Goal: Information Seeking & Learning: Find contact information

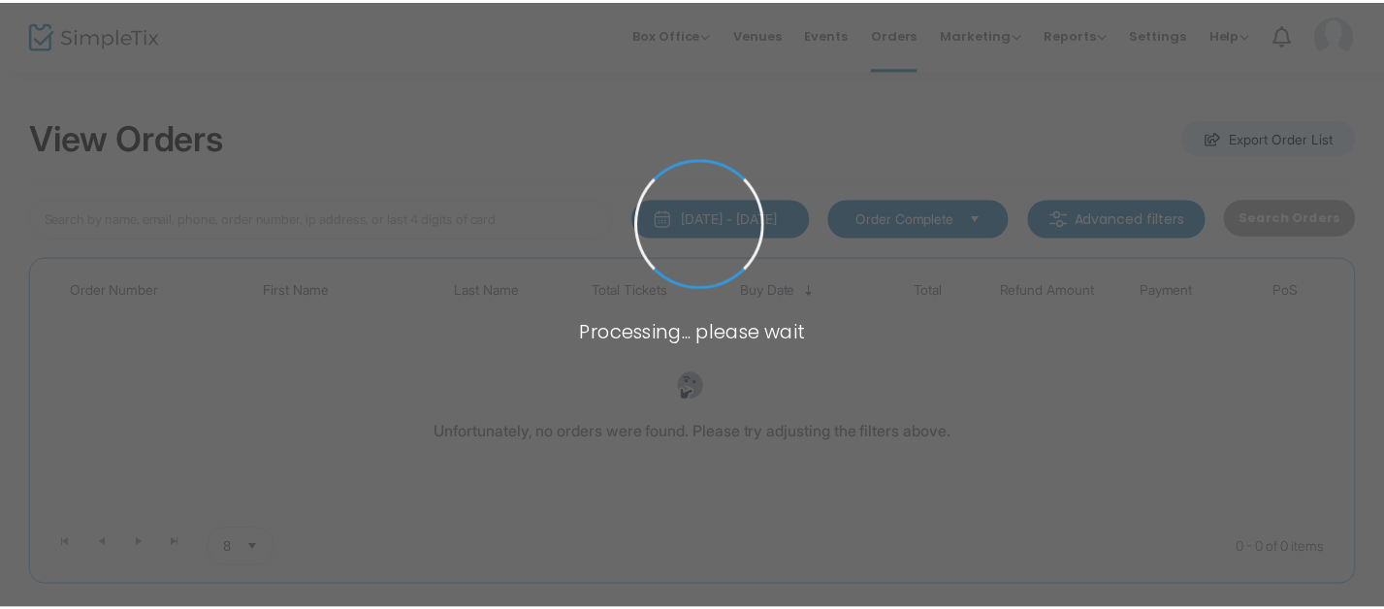
scroll to position [79, 0]
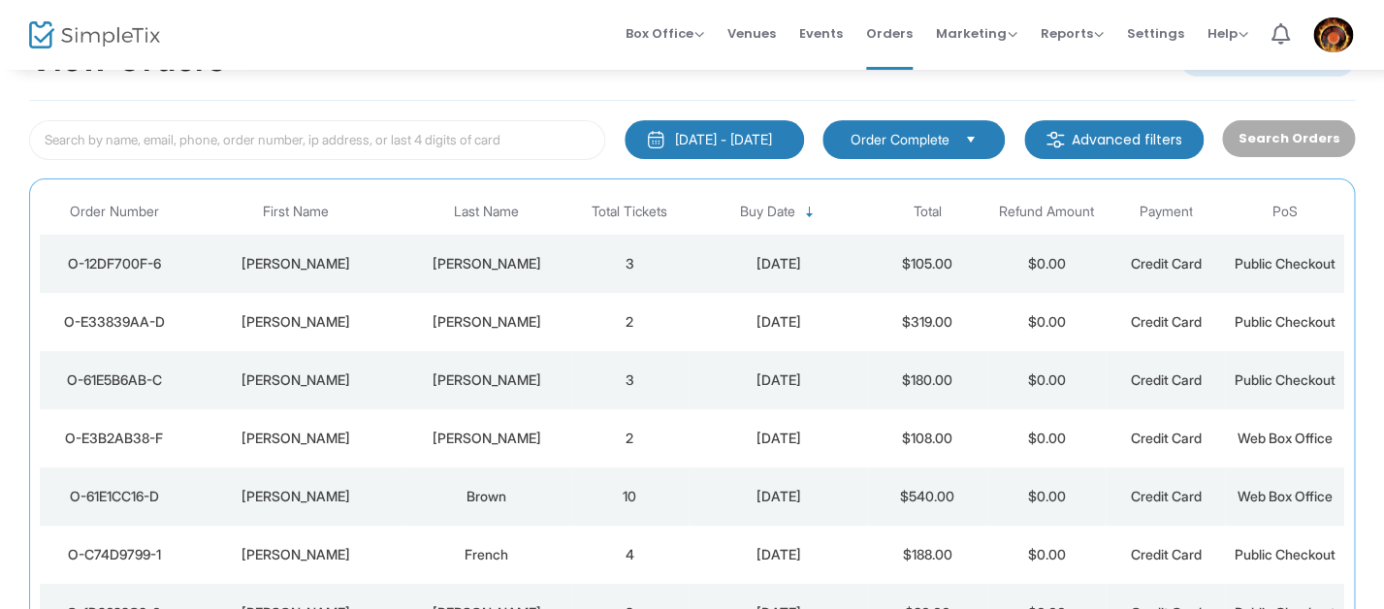
click at [682, 270] on td "3" at bounding box center [629, 264] width 119 height 58
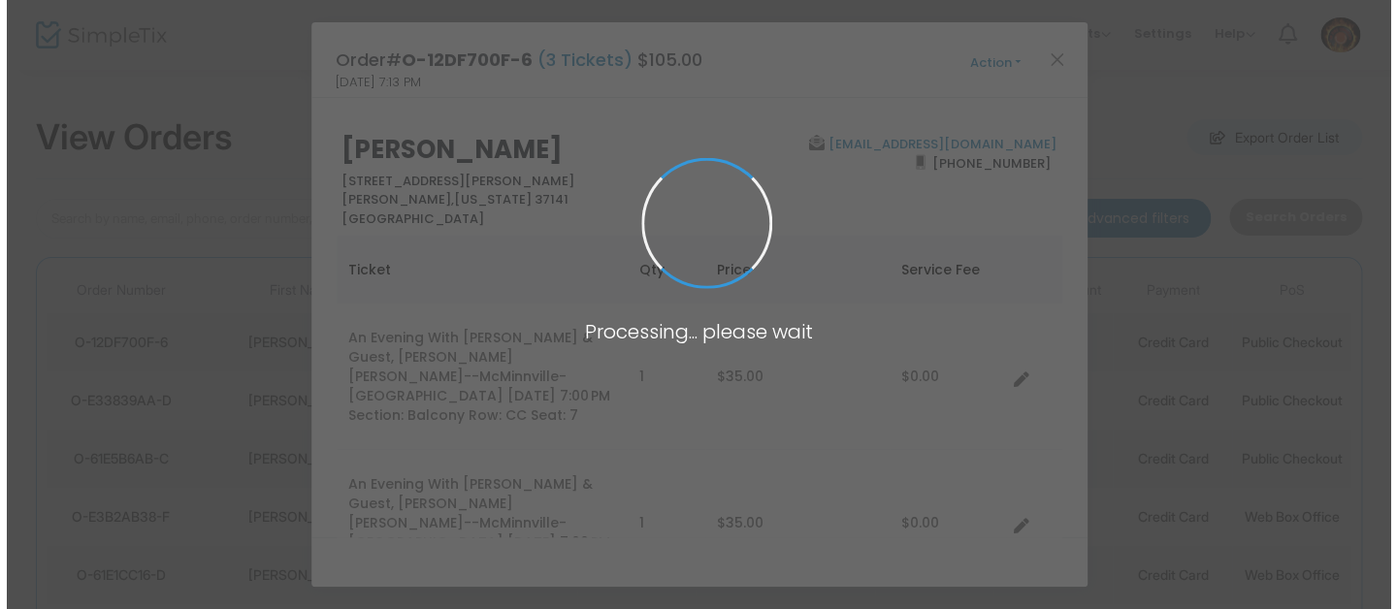
scroll to position [0, 0]
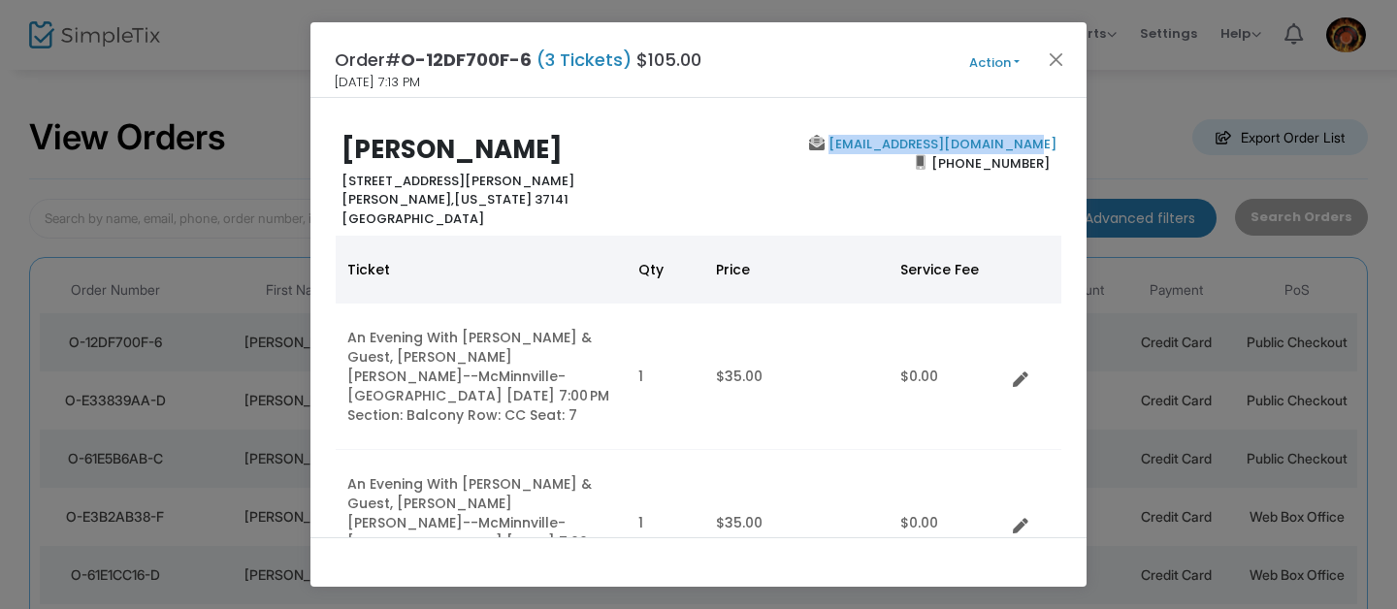
drag, startPoint x: 1053, startPoint y: 143, endPoint x: 849, endPoint y: 146, distance: 203.8
click at [841, 146] on div "Ronald Vaughan 5552 Dixon Rd Orlinda, Tennessee 37141 United States shadybranch…" at bounding box center [698, 181] width 747 height 93
copy link "shadybranchfarm1@gmail.com"
click at [1066, 58] on button "Close" at bounding box center [1056, 59] width 25 height 25
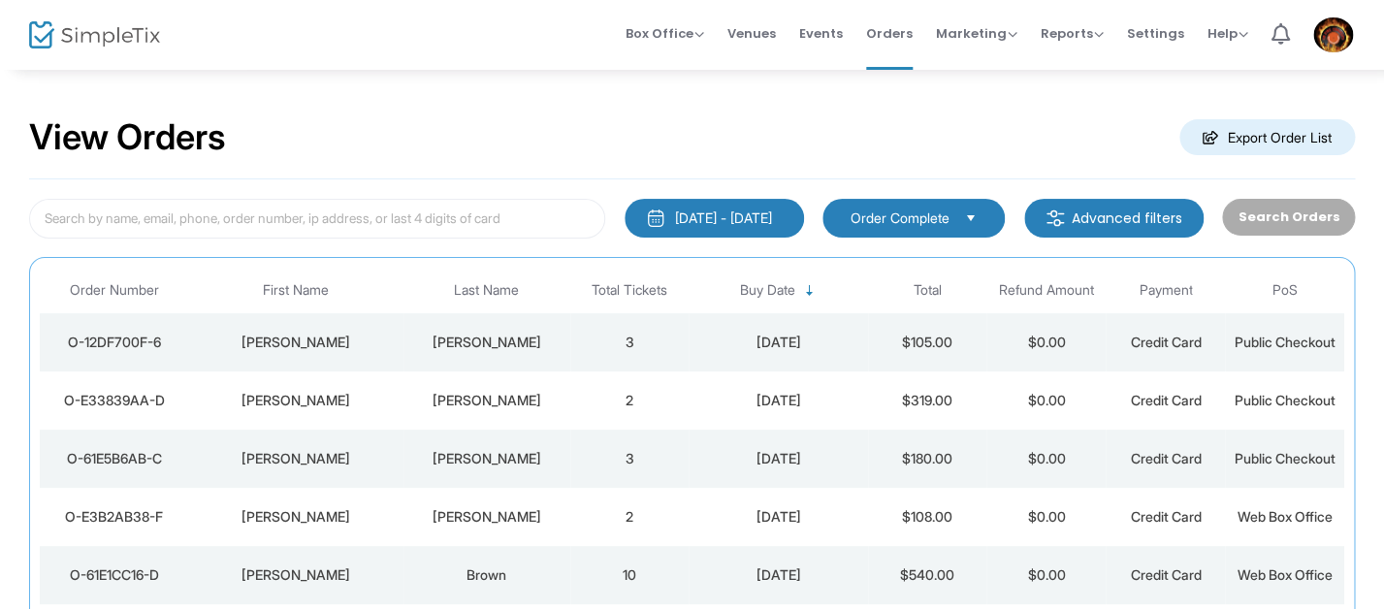
click at [857, 94] on div "View Orders Export Order List 1/1/2000 - 8/22/2025 Last 30 Days Today Yesterday…" at bounding box center [692, 490] width 1384 height 844
click at [541, 16] on div "Box Office Sell Tickets Bookings Sell Season Pass Venues Memberships Events Ord…" at bounding box center [815, 35] width 1137 height 70
click at [689, 101] on div "View Orders Export Order List" at bounding box center [692, 138] width 1326 height 82
